Goal: Information Seeking & Learning: Learn about a topic

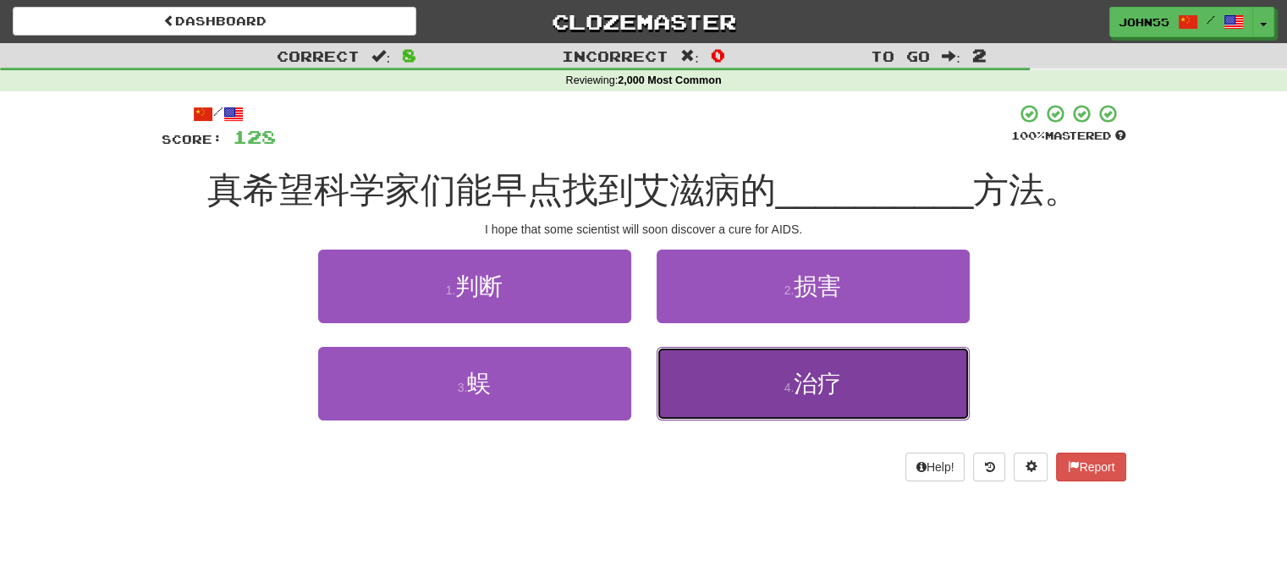
click at [775, 395] on button "4 . 治疗" at bounding box center [813, 384] width 313 height 74
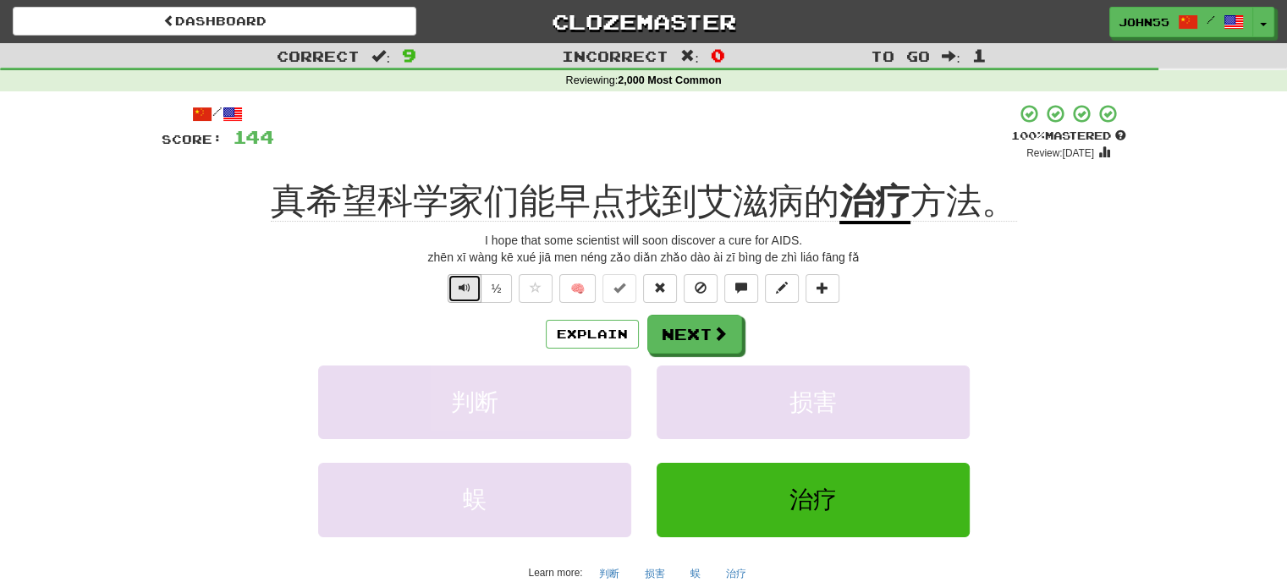
click at [465, 294] on span "Text-to-speech controls" at bounding box center [465, 288] width 12 height 12
click at [461, 287] on span "Text-to-speech controls" at bounding box center [465, 288] width 12 height 12
click at [703, 334] on button "Next" at bounding box center [695, 335] width 95 height 39
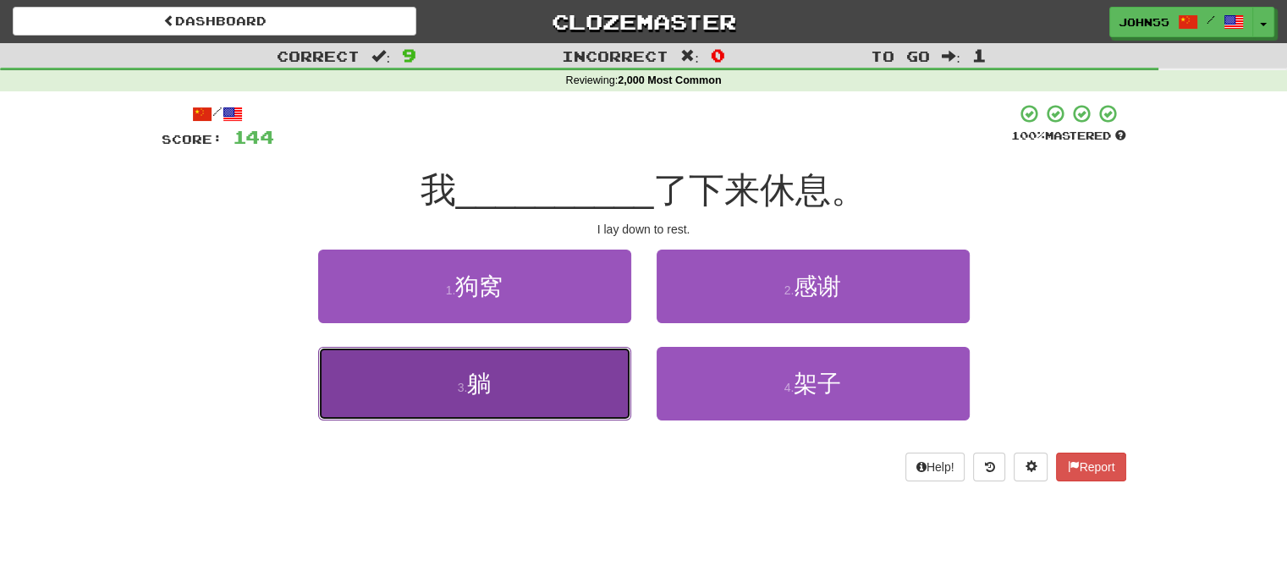
click at [551, 395] on button "3 . 躺" at bounding box center [474, 384] width 313 height 74
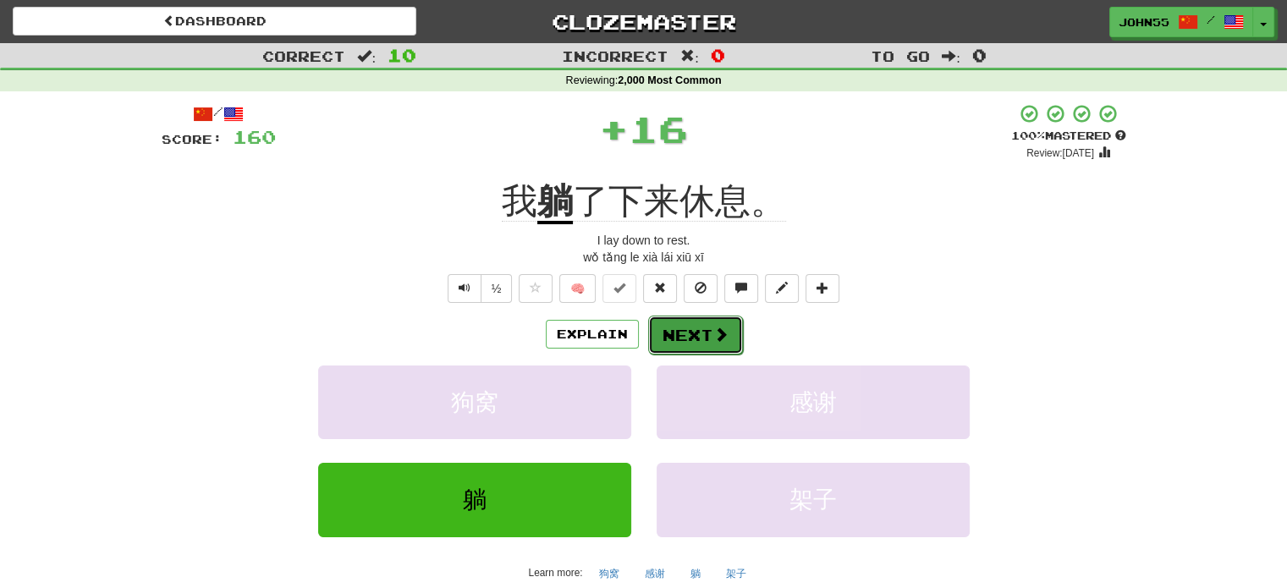
click at [677, 330] on button "Next" at bounding box center [695, 335] width 95 height 39
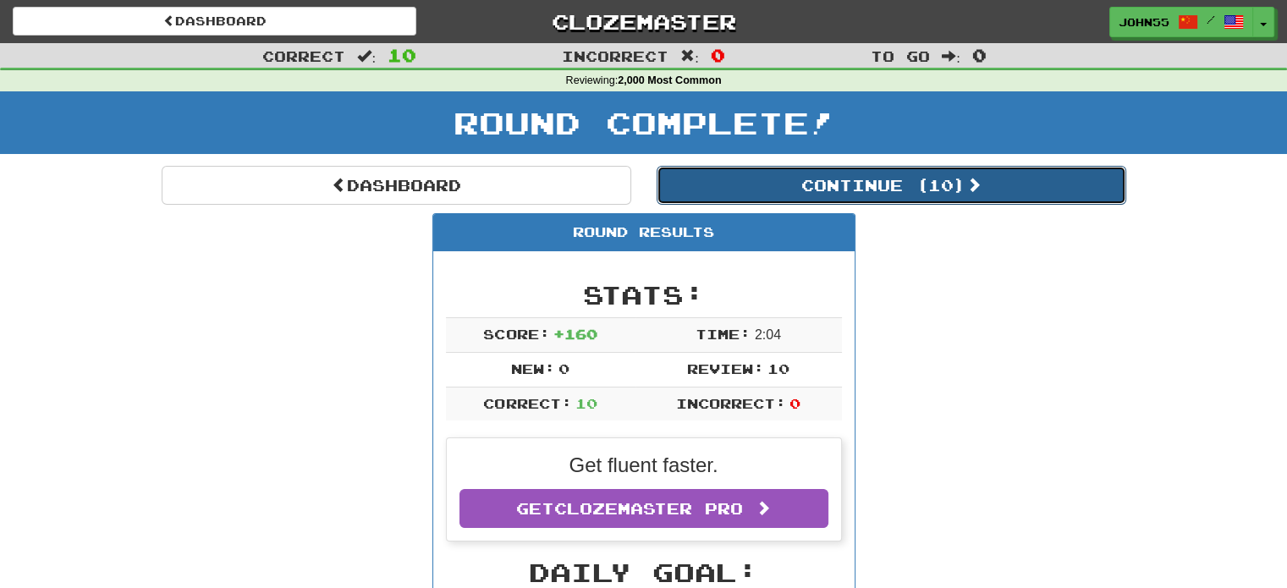
click at [889, 186] on button "Continue ( 10 )" at bounding box center [892, 185] width 470 height 39
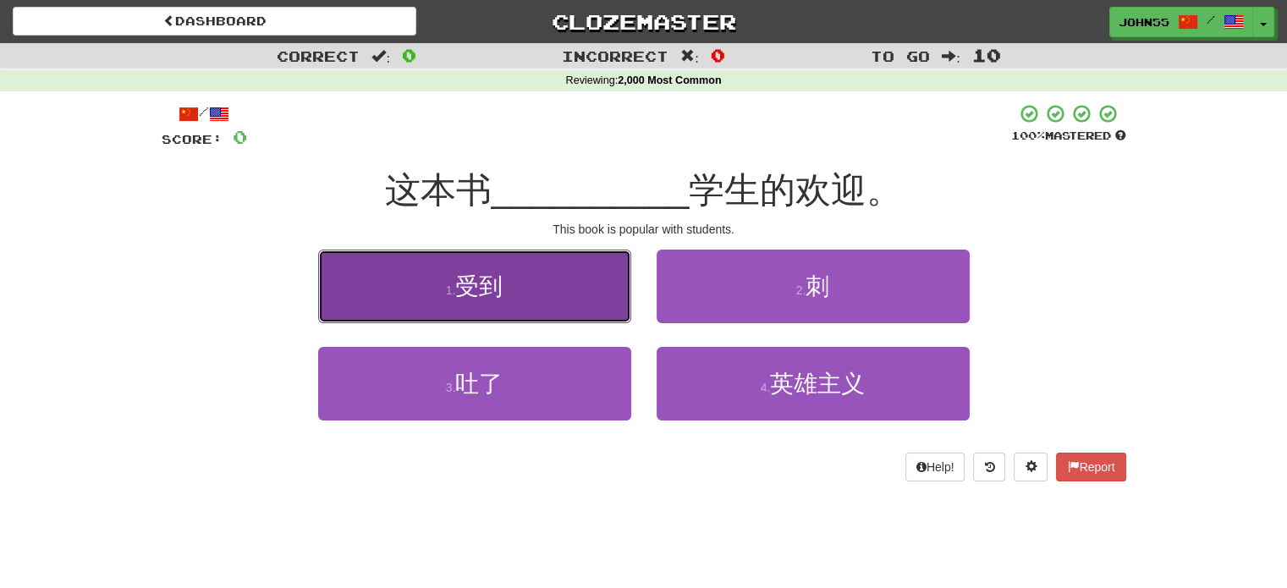
click at [465, 294] on span "受到" at bounding box center [478, 286] width 47 height 26
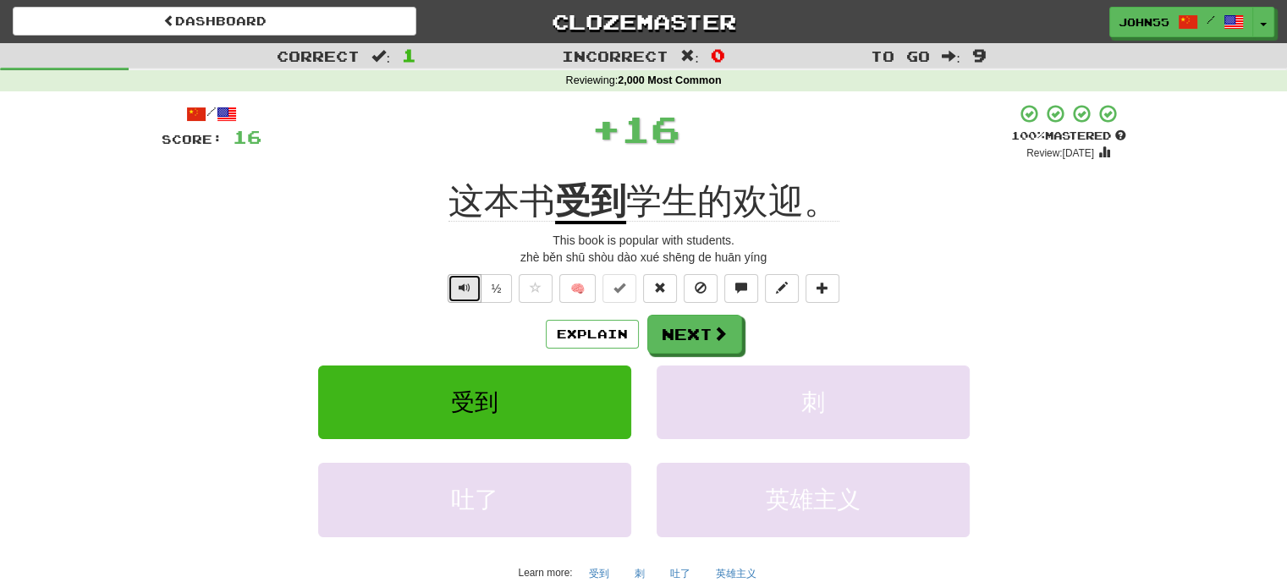
click at [464, 292] on span "Text-to-speech controls" at bounding box center [465, 288] width 12 height 12
click at [692, 336] on button "Next" at bounding box center [695, 335] width 95 height 39
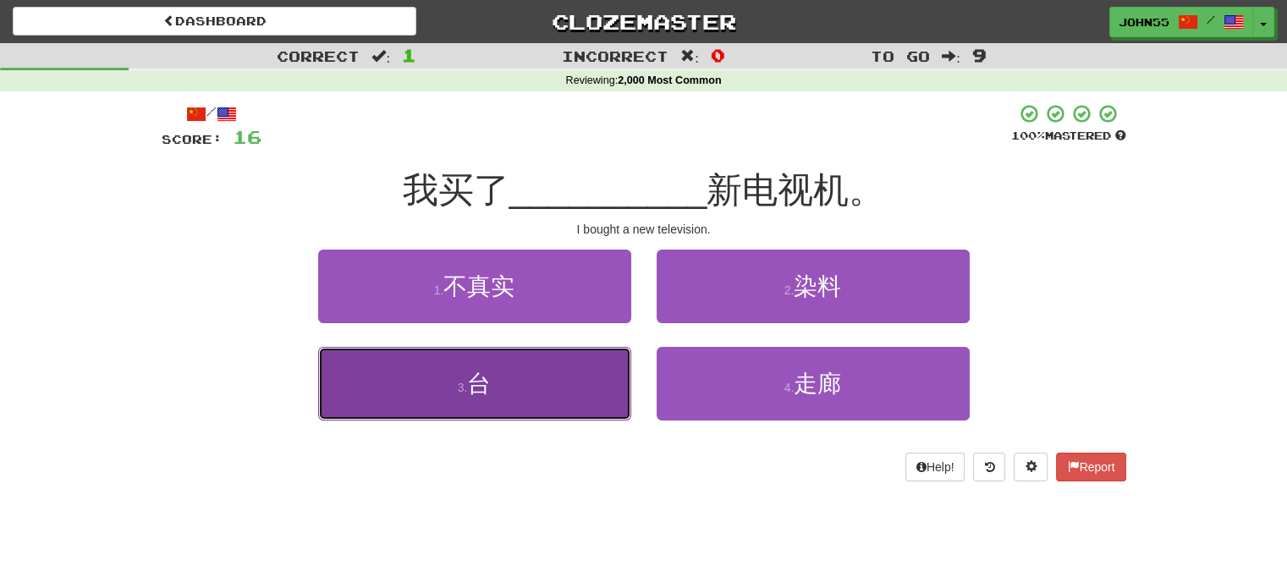
click at [514, 377] on button "3 . 台" at bounding box center [474, 384] width 313 height 74
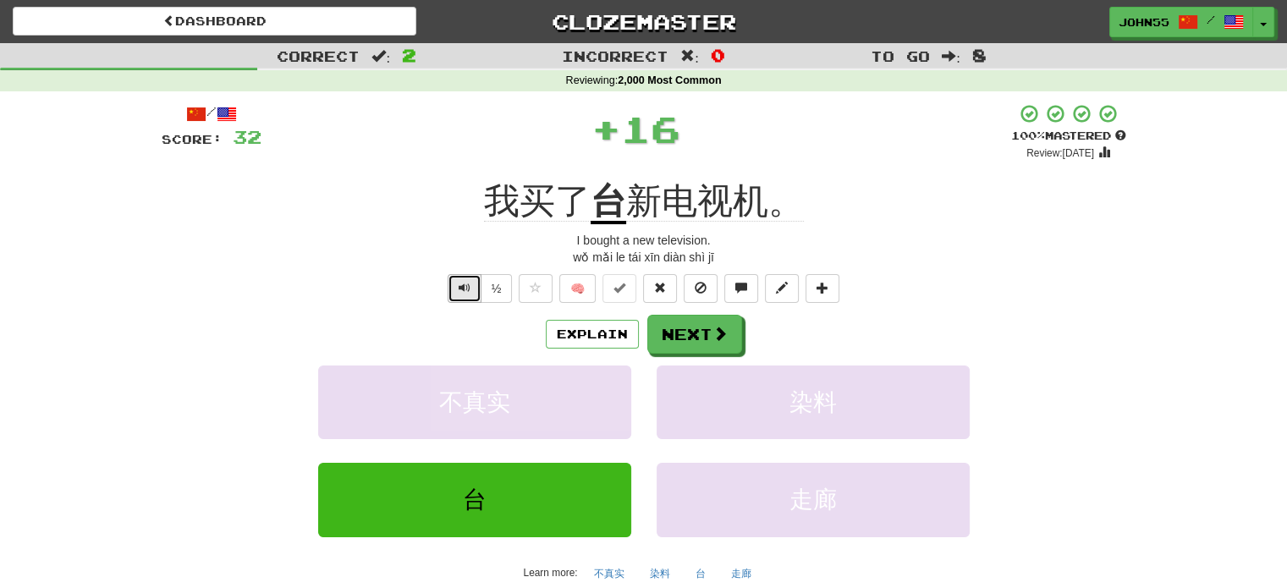
click at [459, 288] on span "Text-to-speech controls" at bounding box center [465, 288] width 12 height 12
click at [689, 329] on button "Next" at bounding box center [695, 335] width 95 height 39
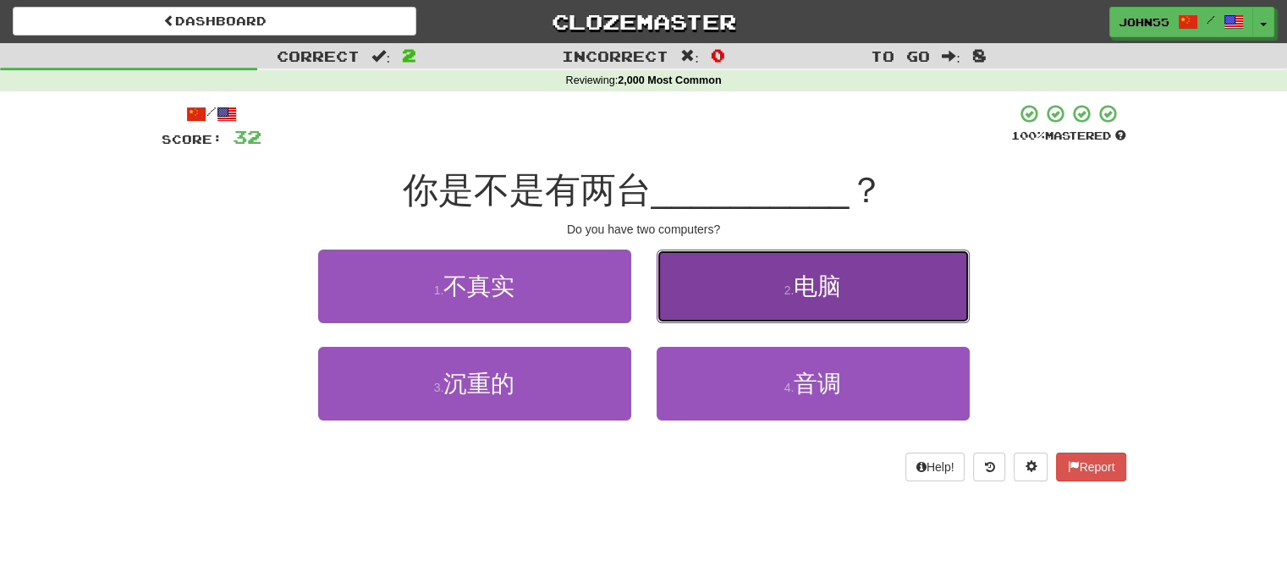
click at [778, 266] on button "2 . 电脑" at bounding box center [813, 287] width 313 height 74
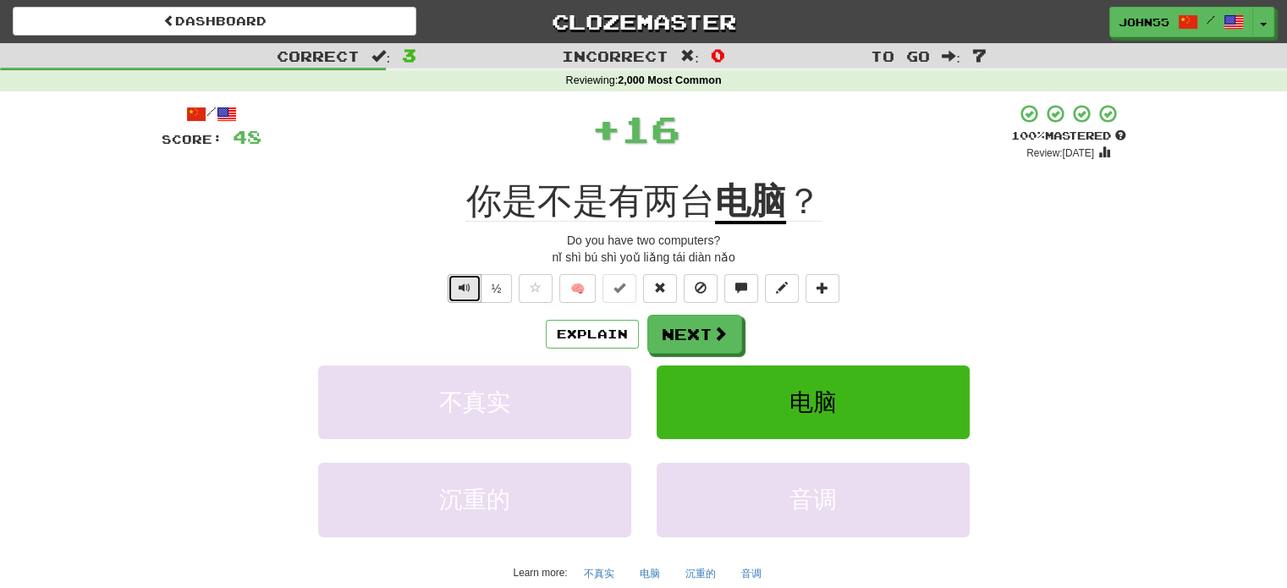
click at [459, 289] on span "Text-to-speech controls" at bounding box center [465, 288] width 12 height 12
click at [695, 334] on button "Next" at bounding box center [695, 335] width 95 height 39
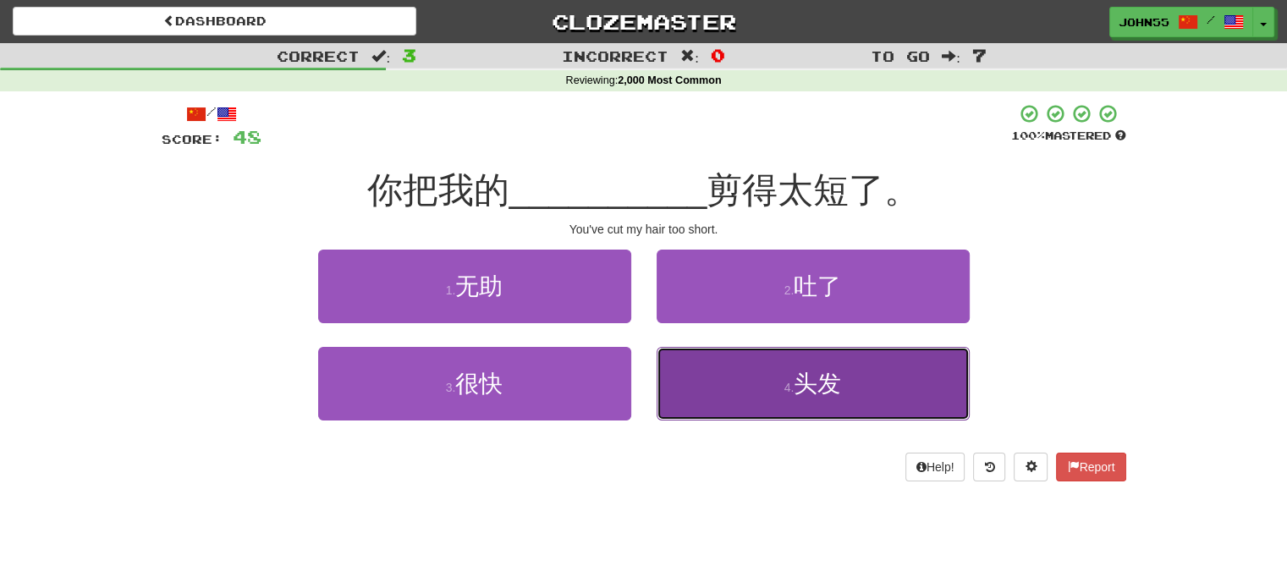
click at [742, 365] on button "4 . 头发" at bounding box center [813, 384] width 313 height 74
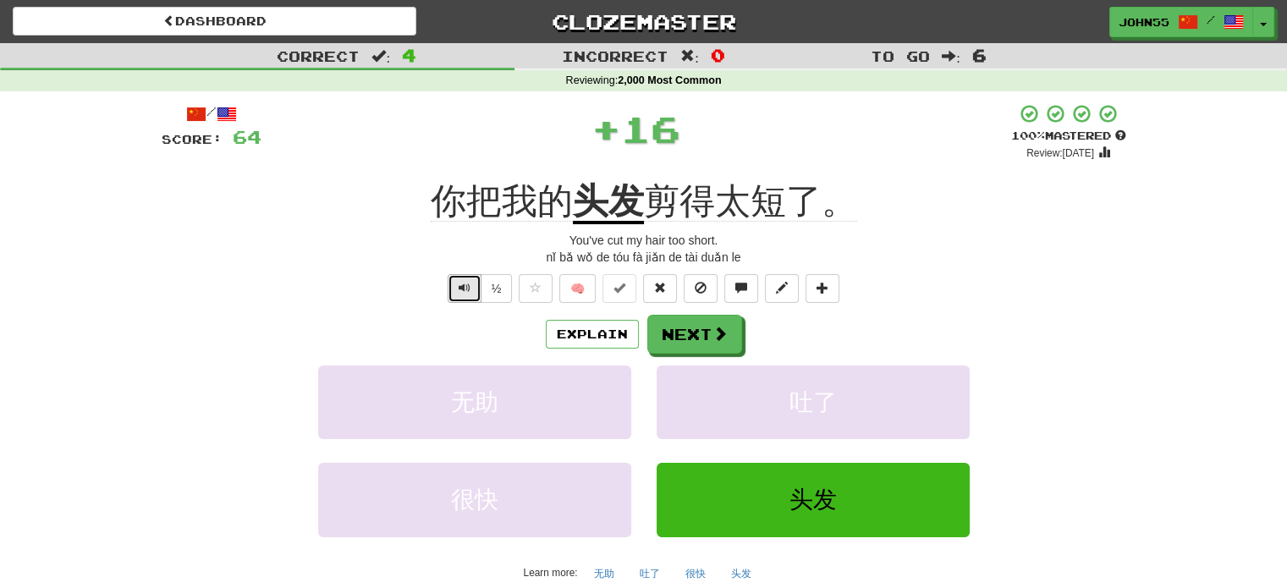
click at [467, 287] on span "Text-to-speech controls" at bounding box center [465, 288] width 12 height 12
click at [459, 290] on span "Text-to-speech controls" at bounding box center [465, 288] width 12 height 12
click at [692, 346] on button "Next" at bounding box center [695, 335] width 95 height 39
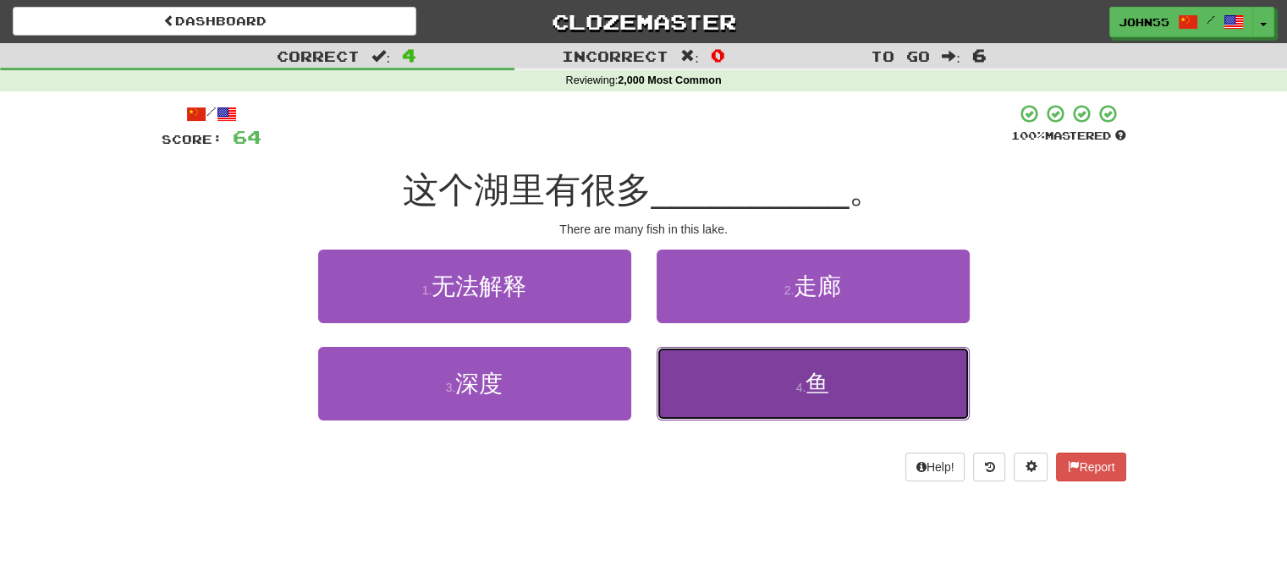
click at [729, 388] on button "4 . 鱼" at bounding box center [813, 384] width 313 height 74
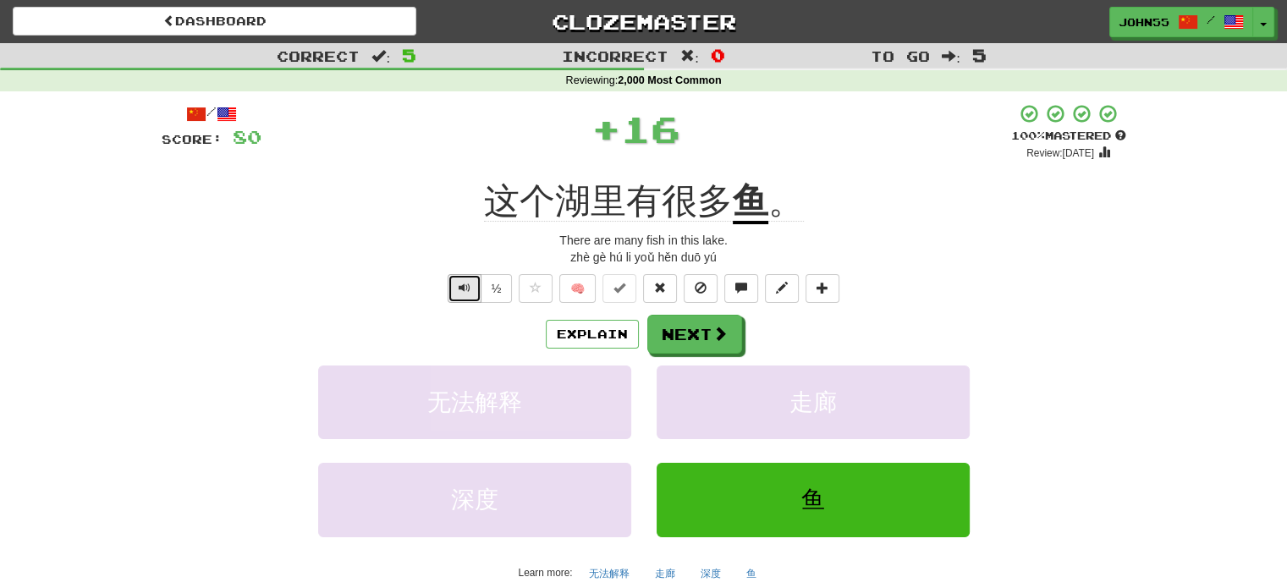
click at [460, 285] on span "Text-to-speech controls" at bounding box center [465, 288] width 12 height 12
click at [696, 336] on button "Next" at bounding box center [695, 335] width 95 height 39
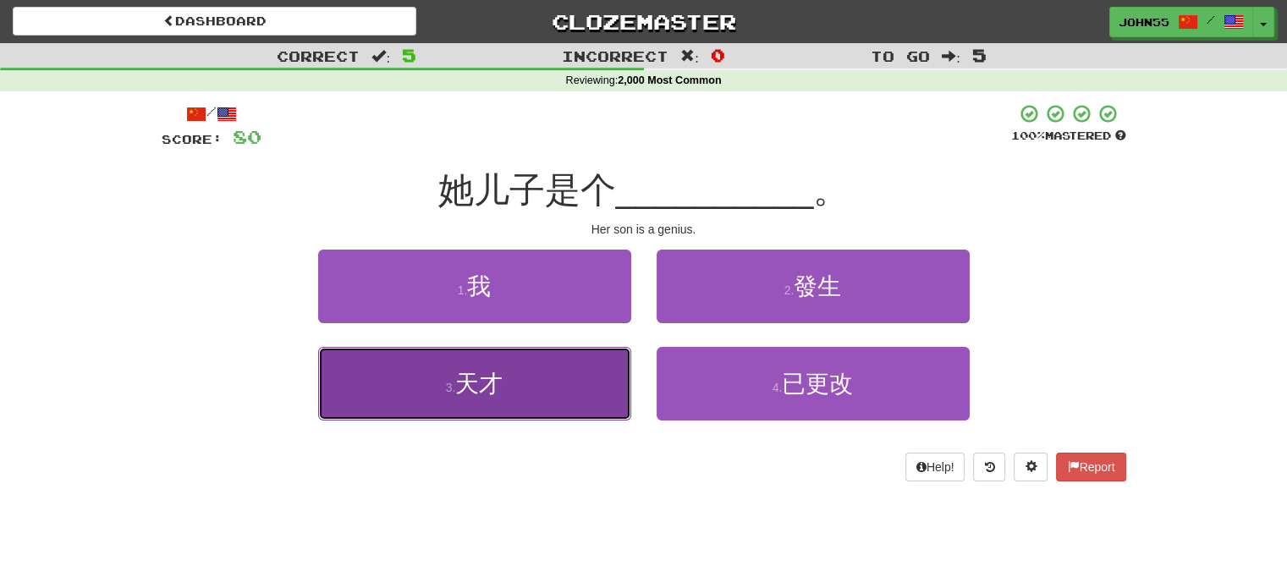
click at [530, 408] on button "3 . 天才" at bounding box center [474, 384] width 313 height 74
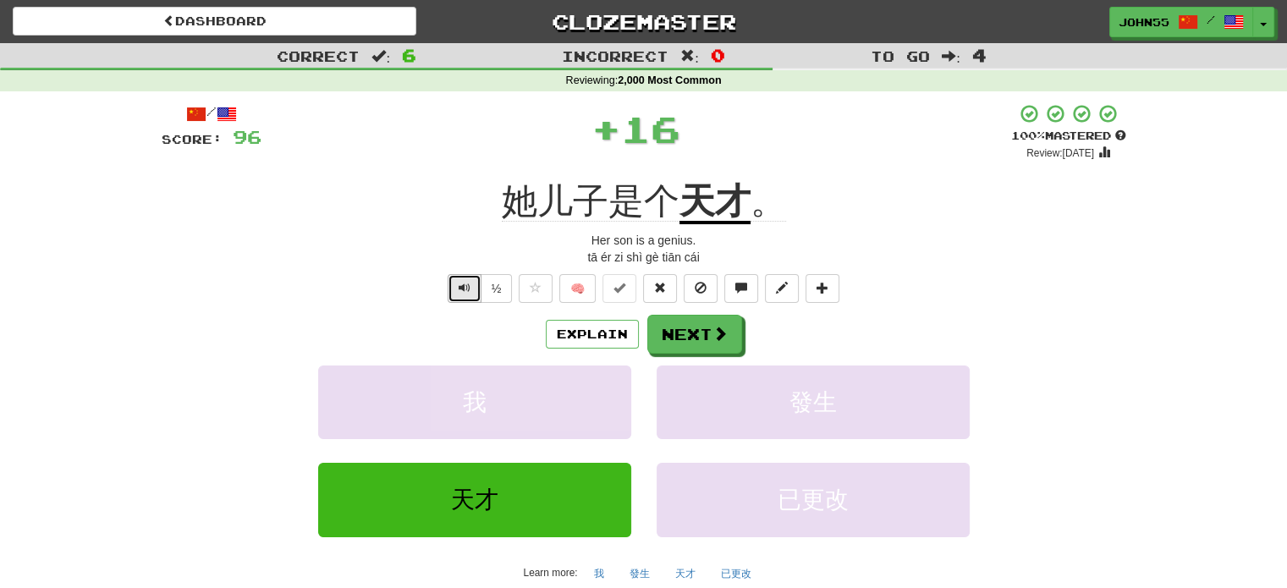
click at [466, 286] on span "Text-to-speech controls" at bounding box center [465, 288] width 12 height 12
click at [694, 335] on button "Next" at bounding box center [695, 335] width 95 height 39
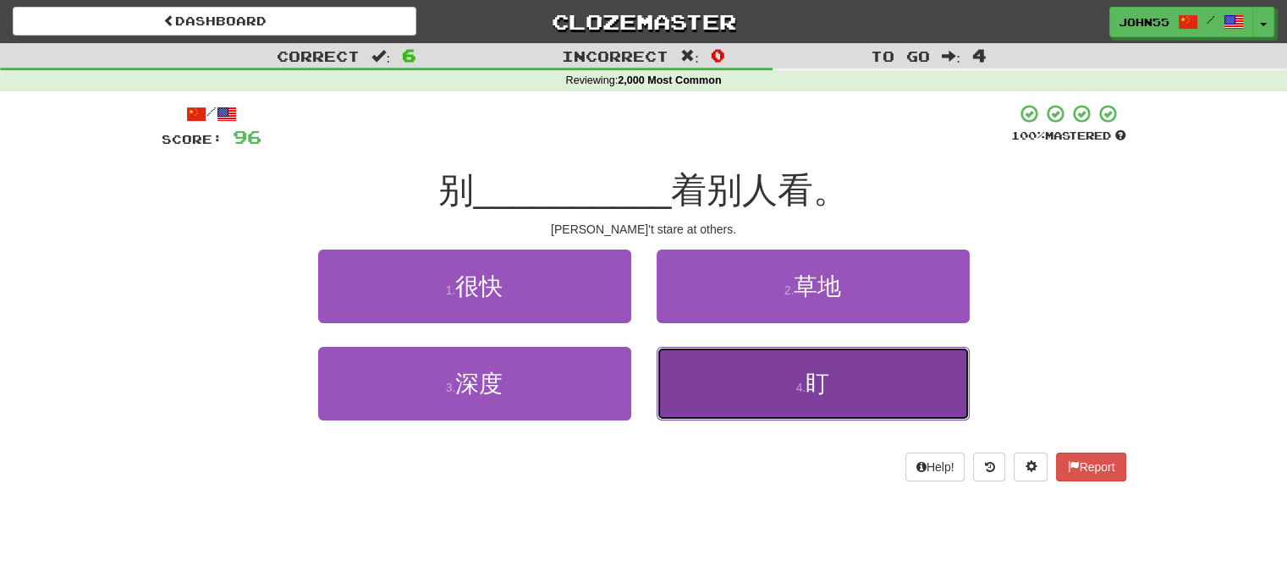
click at [738, 400] on button "4 . 盯" at bounding box center [813, 384] width 313 height 74
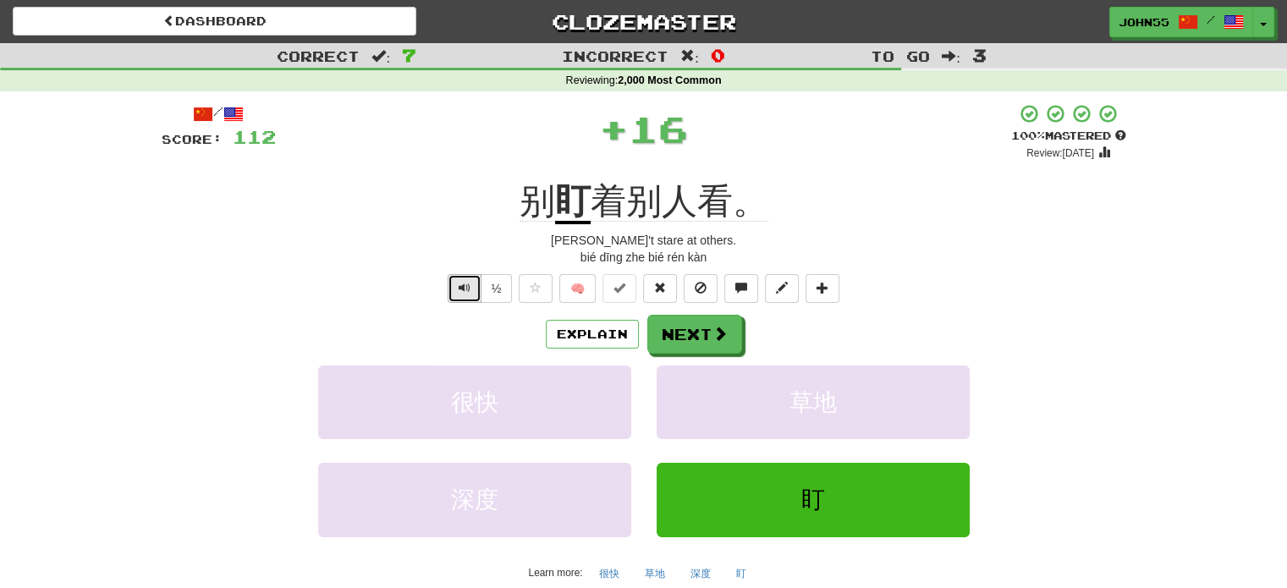
click at [459, 289] on span "Text-to-speech controls" at bounding box center [465, 288] width 12 height 12
click at [469, 283] on span "Text-to-speech controls" at bounding box center [465, 288] width 12 height 12
click at [707, 334] on button "Next" at bounding box center [695, 335] width 95 height 39
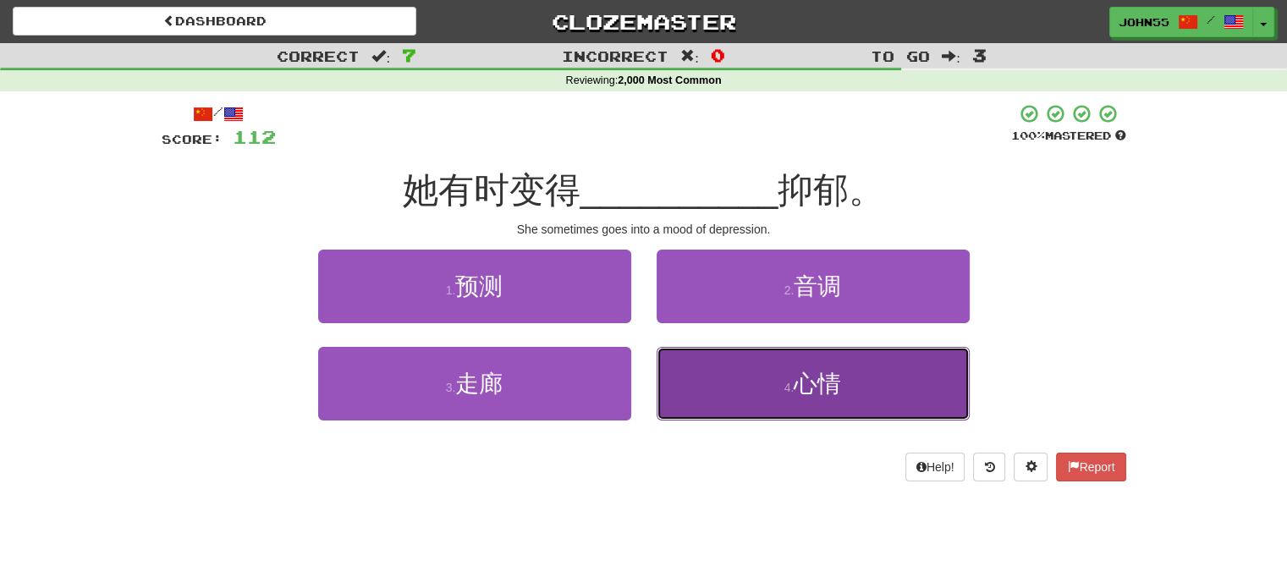
click at [718, 371] on button "4 . 心情" at bounding box center [813, 384] width 313 height 74
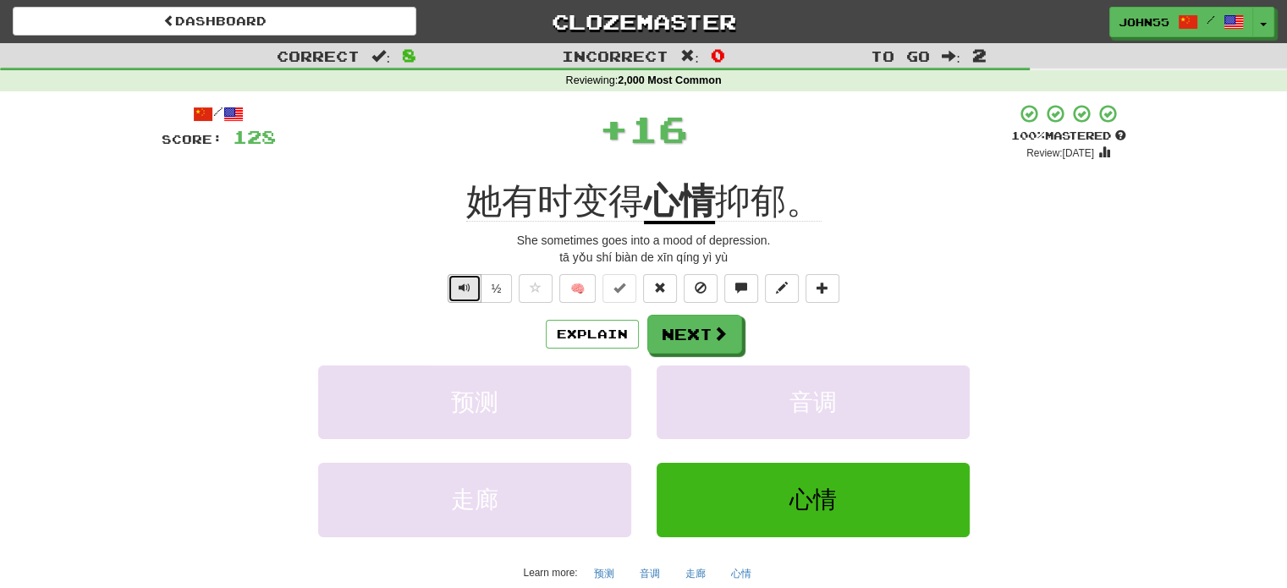
click at [459, 286] on span "Text-to-speech controls" at bounding box center [465, 288] width 12 height 12
click at [714, 338] on span at bounding box center [720, 334] width 15 height 15
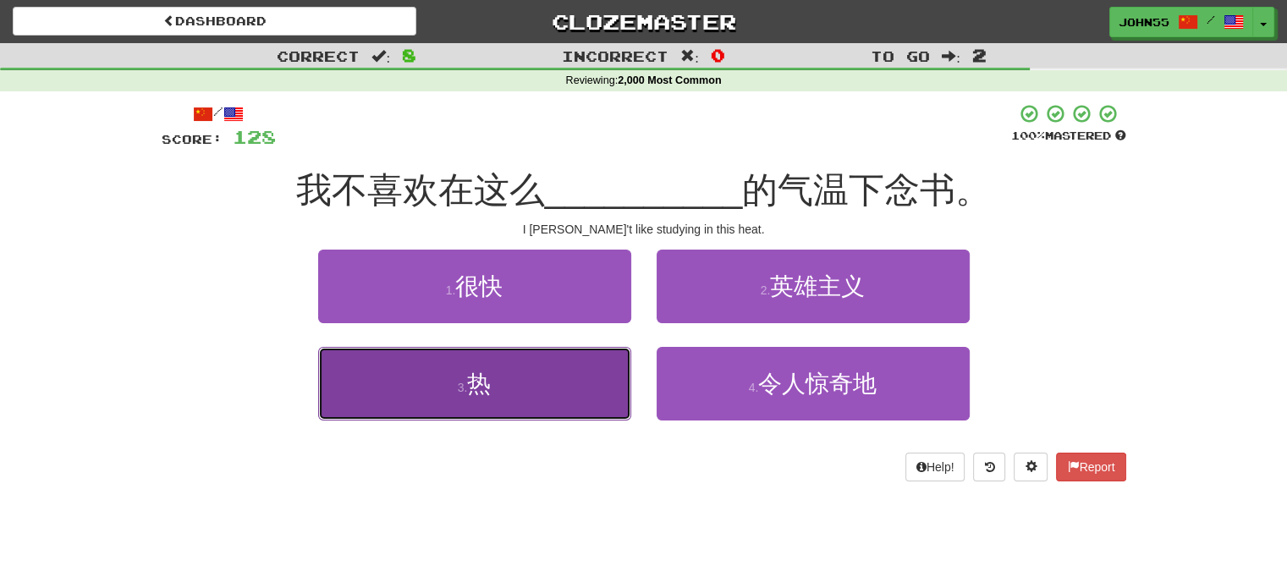
click at [536, 395] on button "3 . 热" at bounding box center [474, 384] width 313 height 74
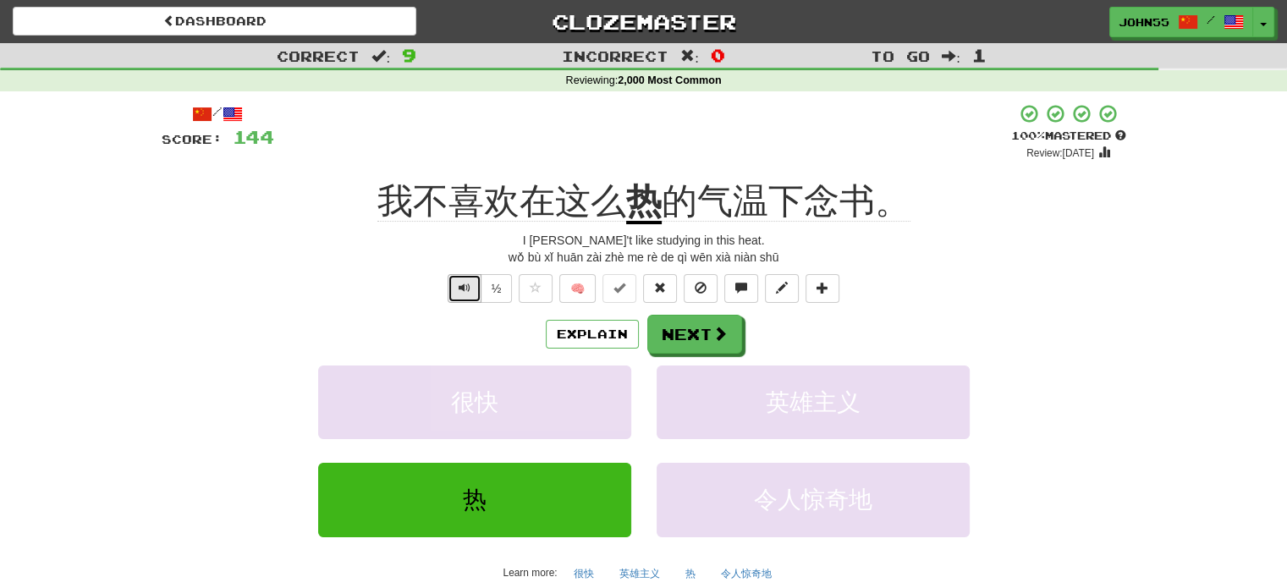
click at [464, 286] on span "Text-to-speech controls" at bounding box center [465, 288] width 12 height 12
click at [469, 283] on span "Text-to-speech controls" at bounding box center [465, 288] width 12 height 12
click at [690, 329] on button "Next" at bounding box center [695, 335] width 95 height 39
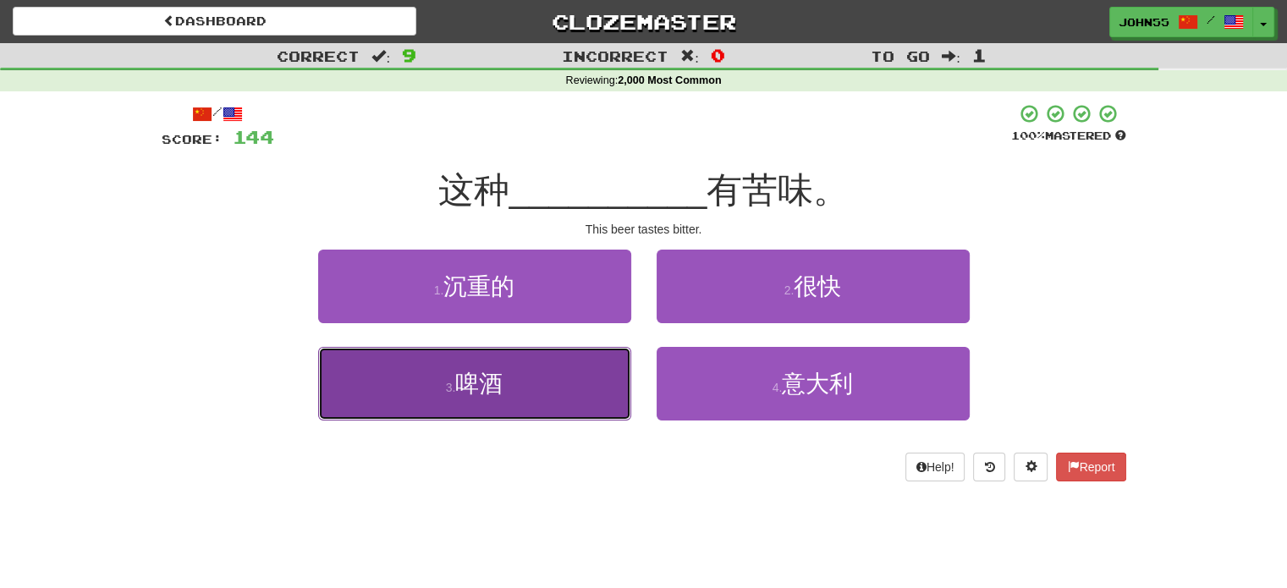
click at [463, 373] on span "啤酒" at bounding box center [478, 384] width 47 height 26
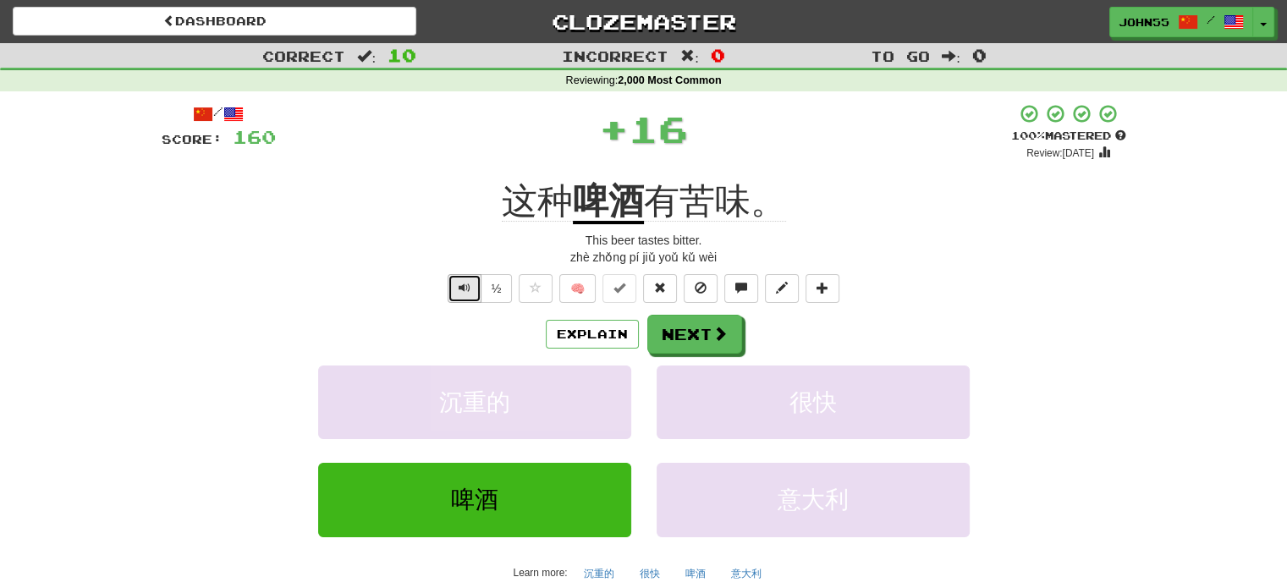
click at [465, 285] on span "Text-to-speech controls" at bounding box center [465, 288] width 12 height 12
click at [467, 287] on span "Text-to-speech controls" at bounding box center [465, 288] width 12 height 12
click at [701, 328] on button "Next" at bounding box center [695, 335] width 95 height 39
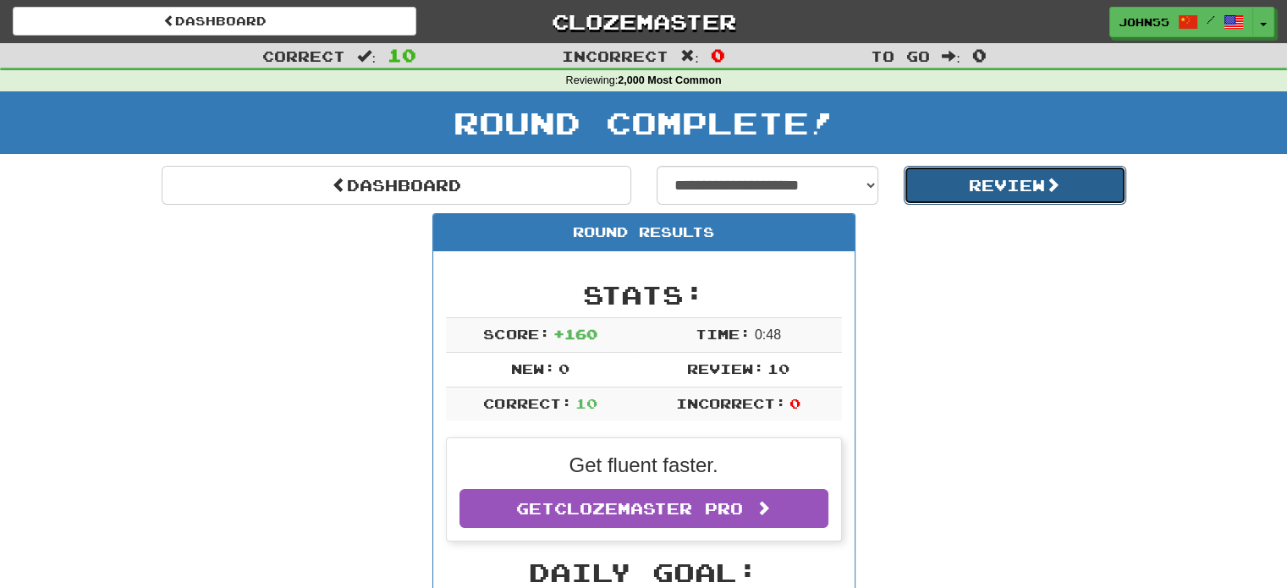
click at [990, 184] on button "Review" at bounding box center [1015, 185] width 223 height 39
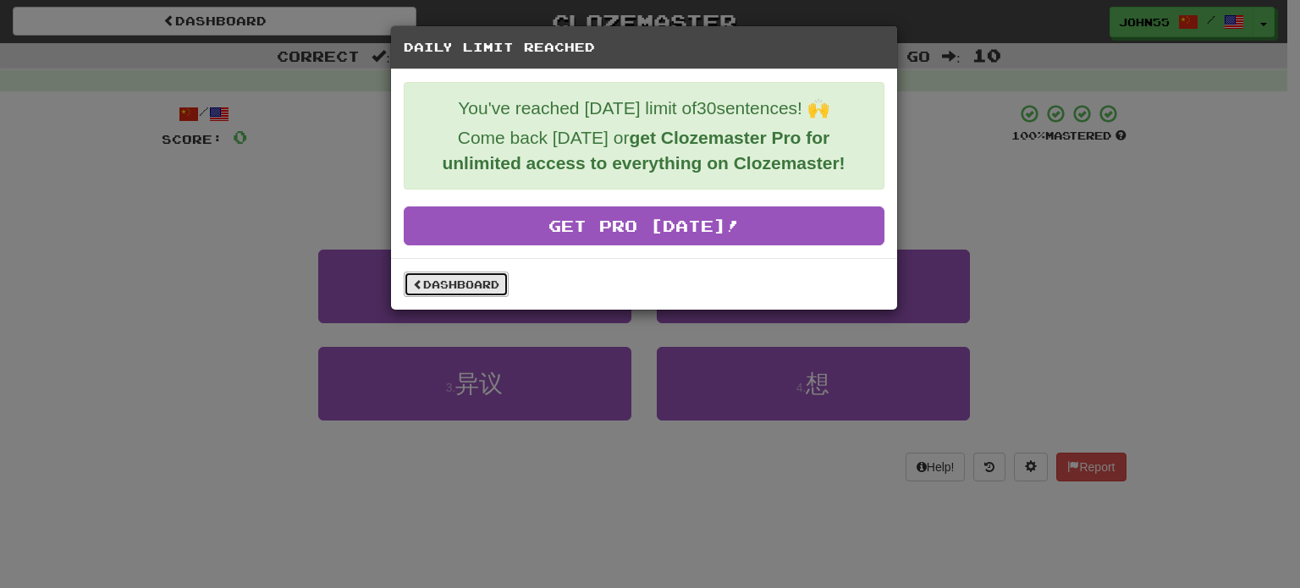
click at [481, 274] on link "Dashboard" at bounding box center [456, 284] width 105 height 25
